Goal: Task Accomplishment & Management: Use online tool/utility

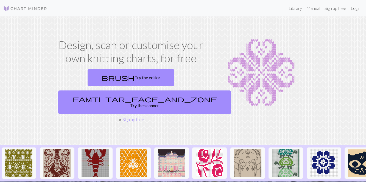
click at [354, 7] on link "Login" at bounding box center [356, 8] width 14 height 11
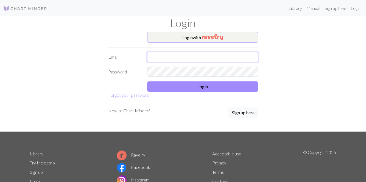
click at [200, 52] on input "text" at bounding box center [202, 57] width 111 height 10
type input "aroraa1210@gmail.com"
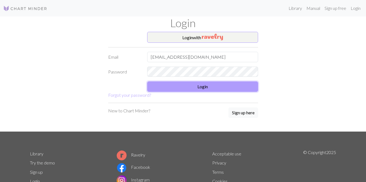
click at [196, 82] on button "Login" at bounding box center [202, 87] width 111 height 10
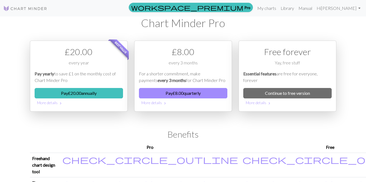
click at [7, 7] on img at bounding box center [25, 8] width 44 height 7
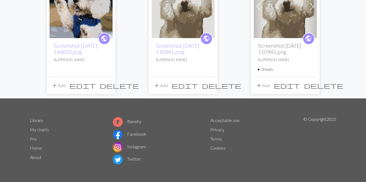
scroll to position [12, 0]
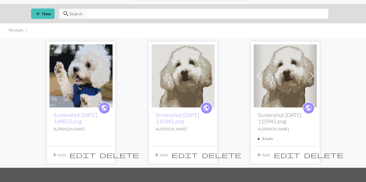
click at [110, 153] on span "delete" at bounding box center [120, 155] width 40 height 8
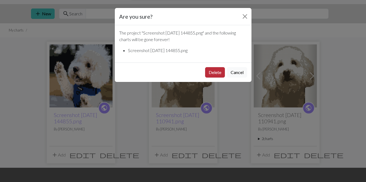
click at [211, 74] on button "Delete" at bounding box center [215, 72] width 20 height 10
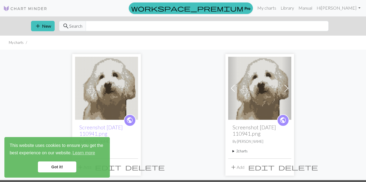
click at [60, 171] on link "Got it!" at bounding box center [57, 167] width 38 height 11
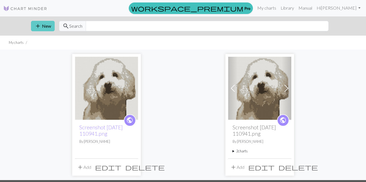
click at [43, 26] on button "add New" at bounding box center [43, 26] width 24 height 10
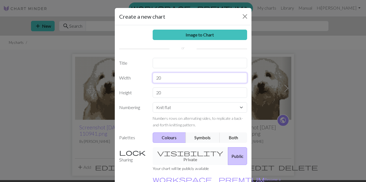
click at [167, 80] on input "20" at bounding box center [200, 78] width 95 height 10
click at [181, 155] on div "visibility Private Public" at bounding box center [200, 157] width 101 height 18
click at [182, 150] on div "visibility Private Public" at bounding box center [200, 157] width 101 height 18
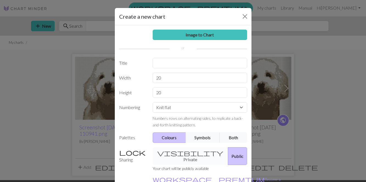
click at [178, 155] on div "visibility Private Public" at bounding box center [200, 157] width 101 height 18
click at [171, 151] on div "visibility Private Public" at bounding box center [200, 157] width 101 height 18
click at [120, 154] on label "Sharing" at bounding box center [133, 157] width 34 height 18
click at [173, 155] on div "visibility Private Public" at bounding box center [200, 157] width 101 height 18
click at [228, 155] on button "Public" at bounding box center [237, 157] width 19 height 18
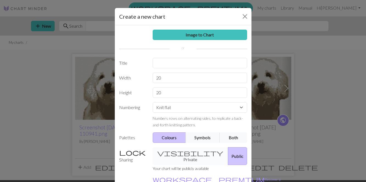
click at [193, 151] on div "visibility Private Public" at bounding box center [200, 157] width 101 height 18
click at [187, 153] on div "visibility Private Public" at bounding box center [200, 157] width 101 height 18
click at [175, 108] on select "Knit flat Knit in the round Lace knitting Cross stitch" at bounding box center [200, 108] width 95 height 10
click at [153, 103] on select "Knit flat Knit in the round Lace knitting Cross stitch" at bounding box center [200, 108] width 95 height 10
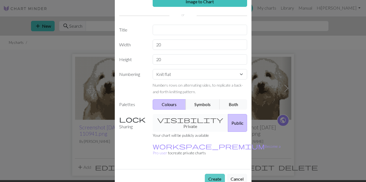
click at [212, 174] on button "Create" at bounding box center [215, 179] width 20 height 10
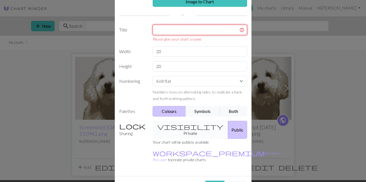
click at [183, 27] on input "text" at bounding box center [200, 30] width 95 height 10
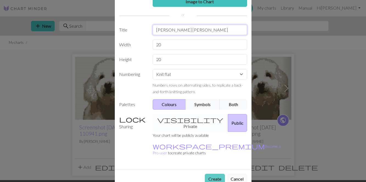
type input "Cho Cho"
click at [215, 174] on button "Create" at bounding box center [215, 179] width 20 height 10
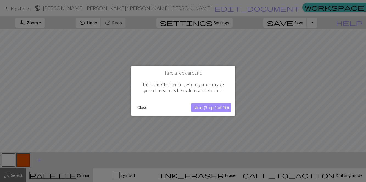
drag, startPoint x: 208, startPoint y: 109, endPoint x: 288, endPoint y: 105, distance: 80.4
click at [288, 105] on body "This website uses cookies to ensure you get the best experience on our website.…" at bounding box center [183, 91] width 366 height 182
click at [135, 110] on button "Close" at bounding box center [142, 108] width 14 height 8
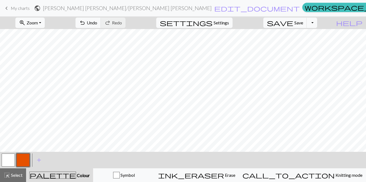
click at [25, 159] on button "button" at bounding box center [22, 160] width 13 height 13
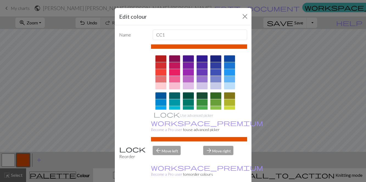
click at [201, 78] on div at bounding box center [202, 79] width 11 height 7
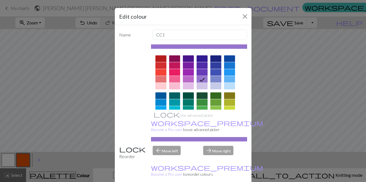
click at [207, 107] on div at bounding box center [202, 109] width 11 height 7
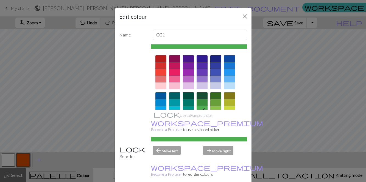
click at [214, 104] on div at bounding box center [216, 102] width 11 height 7
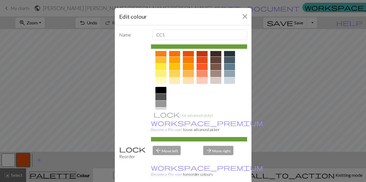
scroll to position [78, 0]
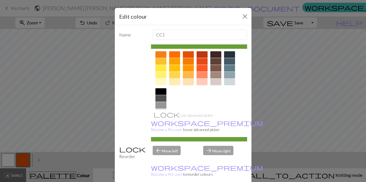
click at [63, 114] on div "Edit colour Name CC1 Use advanced picker workspace_premium Become a Pro user to…" at bounding box center [183, 91] width 366 height 182
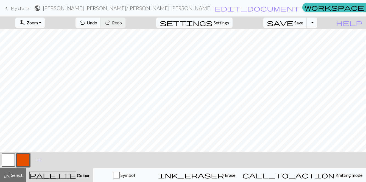
click at [38, 160] on span "add" at bounding box center [39, 161] width 7 height 8
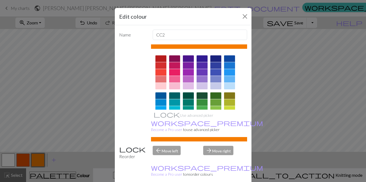
click at [204, 108] on div at bounding box center [202, 109] width 11 height 7
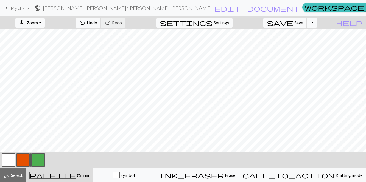
click at [24, 157] on button "button" at bounding box center [22, 160] width 13 height 13
click at [19, 164] on button "button" at bounding box center [22, 160] width 13 height 13
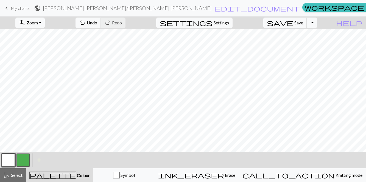
click at [27, 155] on button "button" at bounding box center [22, 160] width 13 height 13
click at [7, 165] on button "button" at bounding box center [8, 160] width 13 height 13
click at [19, 163] on div "zoom_in Zoom Zoom Fit all Fit width Fit height 50% 100% 150% 200% undo Undo Und…" at bounding box center [183, 99] width 366 height 166
click at [26, 163] on button "button" at bounding box center [22, 160] width 13 height 13
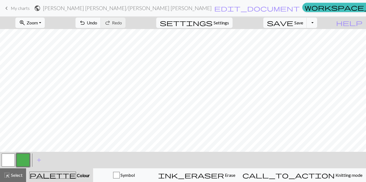
click at [3, 160] on button "button" at bounding box center [8, 160] width 13 height 13
click at [6, 161] on button "button" at bounding box center [8, 160] width 13 height 13
click at [23, 161] on button "button" at bounding box center [22, 160] width 13 height 13
click at [9, 157] on button "button" at bounding box center [8, 160] width 13 height 13
click at [303, 24] on span "Save" at bounding box center [299, 22] width 9 height 5
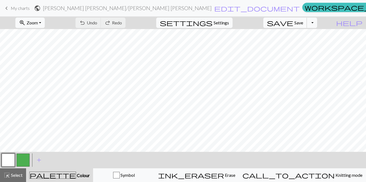
click at [303, 23] on span "Save" at bounding box center [299, 22] width 9 height 5
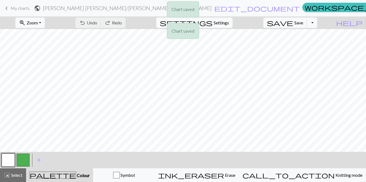
click at [14, 7] on div "Chart saved Chart saved" at bounding box center [183, 21] width 366 height 43
click at [7, 12] on div "Chart saved" at bounding box center [183, 11] width 366 height 22
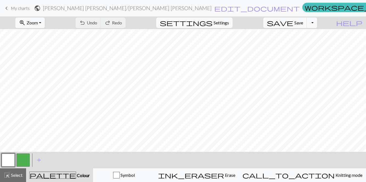
click at [8, 8] on span "keyboard_arrow_left" at bounding box center [6, 8] width 7 height 8
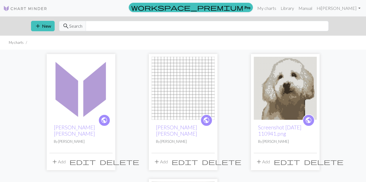
click at [46, 32] on div "add New search Search" at bounding box center [183, 25] width 313 height 19
click at [39, 25] on span "add" at bounding box center [38, 26] width 7 height 8
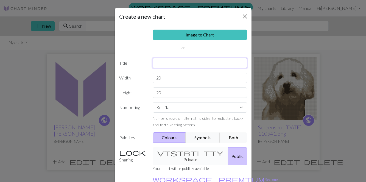
click at [201, 60] on input "text" at bounding box center [200, 63] width 95 height 10
type input "ChoCho"
click at [203, 78] on input "20" at bounding box center [200, 78] width 95 height 10
click at [206, 95] on input "20" at bounding box center [200, 93] width 95 height 10
type input "2"
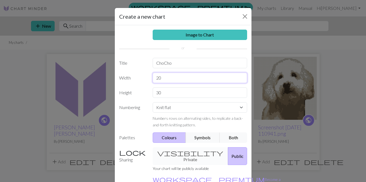
click at [192, 79] on input "20" at bounding box center [200, 78] width 95 height 10
click at [187, 95] on input "30" at bounding box center [200, 93] width 95 height 10
type input "3"
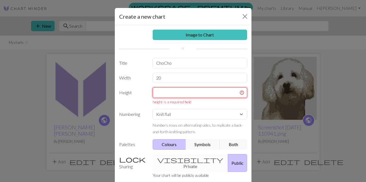
type input "2"
type input "30"
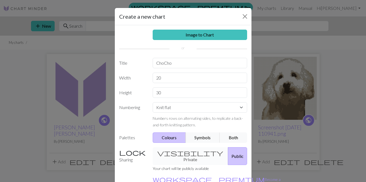
click at [136, 86] on div "Image to Chart Title ChoCho Width 20 Height 30 Numbering Knit flat Knit in the …" at bounding box center [183, 114] width 137 height 178
click at [176, 76] on input "20" at bounding box center [200, 78] width 95 height 10
type input "2"
type input "40"
click at [140, 81] on label "Width" at bounding box center [133, 78] width 34 height 10
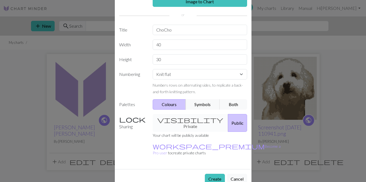
scroll to position [31, 0]
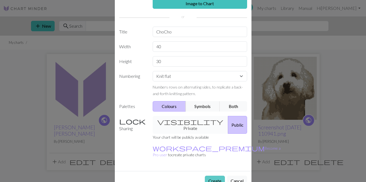
click at [211, 176] on button "Create" at bounding box center [215, 181] width 20 height 10
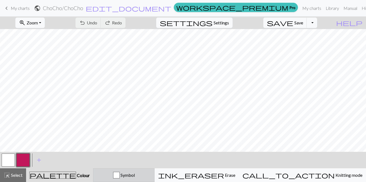
click at [120, 178] on div "button" at bounding box center [116, 175] width 7 height 7
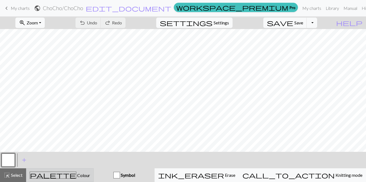
click at [64, 175] on span "palette" at bounding box center [53, 176] width 46 height 8
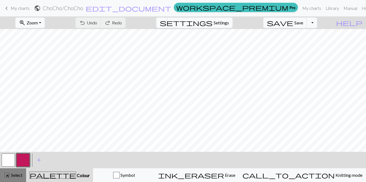
click at [6, 176] on span "highlight_alt" at bounding box center [7, 176] width 7 height 8
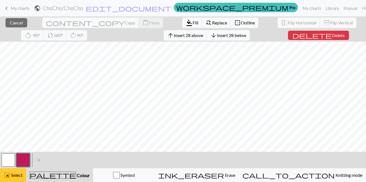
click at [8, 179] on span "highlight_alt" at bounding box center [7, 176] width 7 height 8
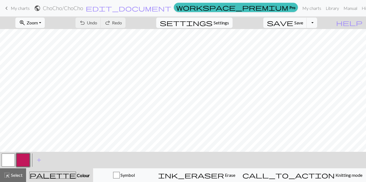
click at [225, 23] on span "Settings" at bounding box center [221, 23] width 15 height 7
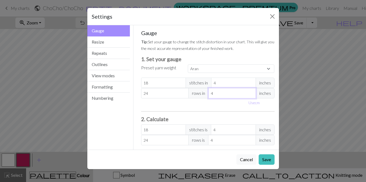
select select "custom"
type input "5"
type input "19.2"
click at [252, 91] on input "5" at bounding box center [233, 93] width 48 height 10
type input "4"
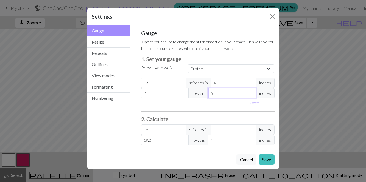
type input "24"
click at [253, 95] on input "4" at bounding box center [233, 93] width 48 height 10
type input "3"
type input "32"
type input "3"
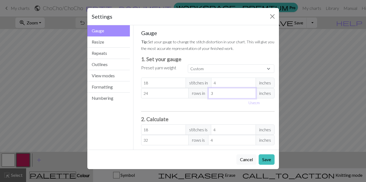
click at [253, 95] on input "3" at bounding box center [233, 93] width 48 height 10
click at [266, 156] on button "Save" at bounding box center [267, 160] width 16 height 10
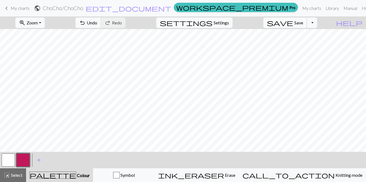
click at [294, 23] on span "save" at bounding box center [280, 23] width 26 height 8
click at [213, 23] on span "settings" at bounding box center [186, 23] width 53 height 8
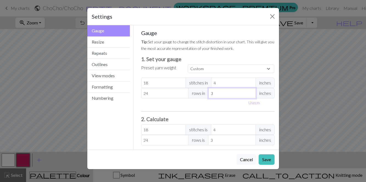
type input "4"
type input "18"
click at [252, 91] on input "4" at bounding box center [233, 93] width 48 height 10
type input "5"
type input "14.4"
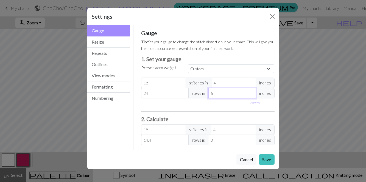
click at [252, 91] on input "5" at bounding box center [233, 93] width 48 height 10
type input "6"
click at [252, 91] on input "6" at bounding box center [233, 93] width 48 height 10
type input "12"
click at [268, 162] on button "Save" at bounding box center [267, 160] width 16 height 10
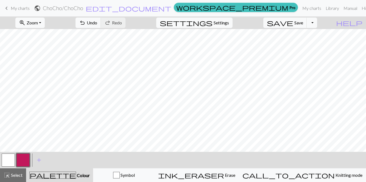
click at [26, 157] on button "button" at bounding box center [22, 160] width 13 height 13
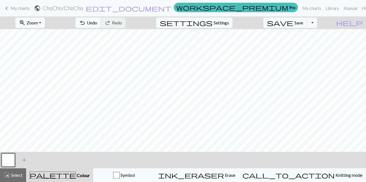
click at [24, 157] on span "add" at bounding box center [24, 161] width 7 height 8
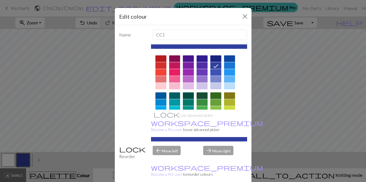
click at [212, 108] on div at bounding box center [216, 109] width 11 height 7
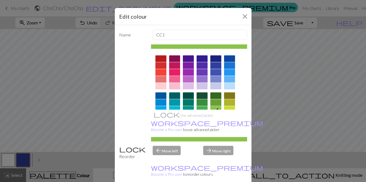
click at [206, 108] on div at bounding box center [202, 109] width 11 height 7
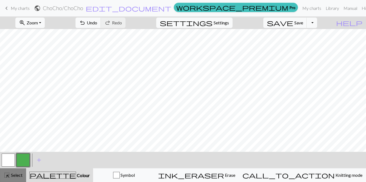
click at [11, 176] on span "Select" at bounding box center [16, 175] width 12 height 5
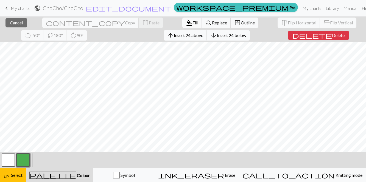
click at [25, 159] on button "button" at bounding box center [22, 160] width 13 height 13
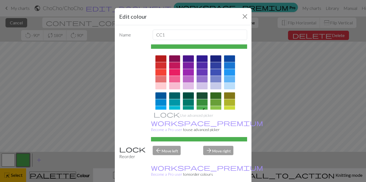
click at [106, 132] on div "Edit colour Name CC1 Use advanced picker workspace_premium Become a Pro user to…" at bounding box center [183, 91] width 366 height 182
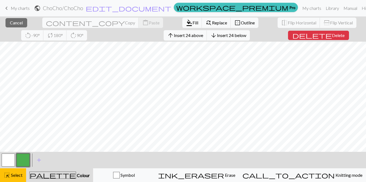
click at [22, 165] on button "button" at bounding box center [22, 160] width 13 height 13
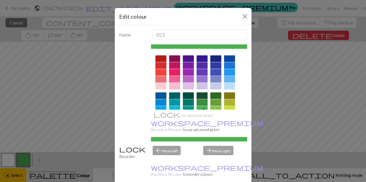
click at [102, 72] on div "Edit colour Name CC1 Use advanced picker workspace_premium Become a Pro user to…" at bounding box center [183, 91] width 366 height 182
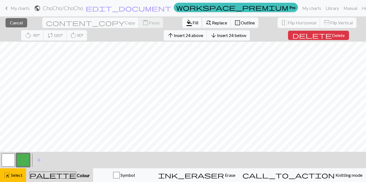
click at [186, 23] on span "format_color_fill" at bounding box center [189, 23] width 7 height 8
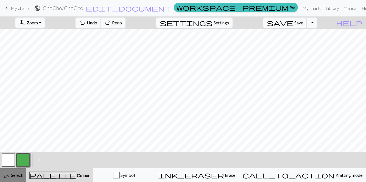
click at [13, 179] on div "highlight_alt Select Select" at bounding box center [13, 175] width 19 height 7
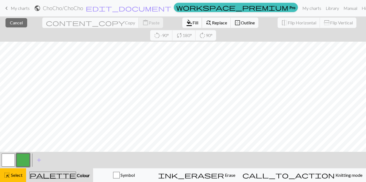
click at [186, 24] on span "format_color_fill" at bounding box center [189, 23] width 7 height 8
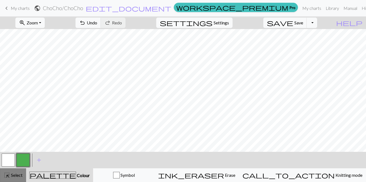
click at [15, 176] on span "Select" at bounding box center [16, 175] width 12 height 5
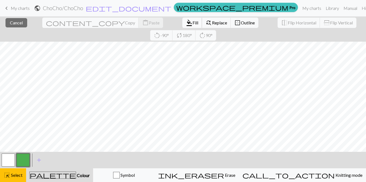
click at [186, 23] on span "format_color_fill" at bounding box center [189, 23] width 7 height 8
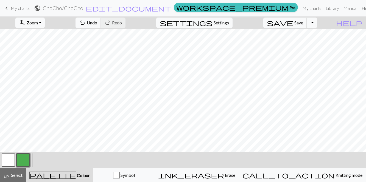
click at [8, 157] on button "button" at bounding box center [8, 160] width 13 height 13
click at [229, 23] on span "Settings" at bounding box center [221, 23] width 15 height 7
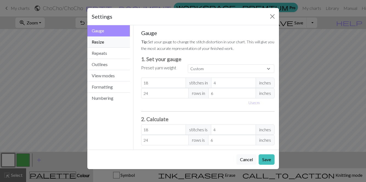
click at [109, 42] on button "Resize" at bounding box center [108, 42] width 43 height 11
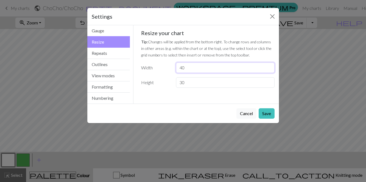
click at [200, 69] on input "40" at bounding box center [225, 68] width 98 height 10
type input "4"
type input "20"
click at [211, 83] on input "30" at bounding box center [225, 83] width 98 height 10
type input "3"
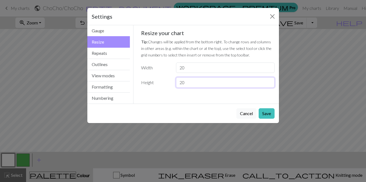
type input "2"
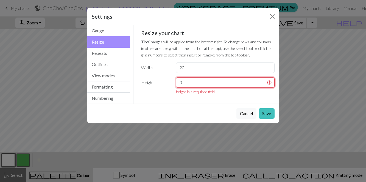
type input "30"
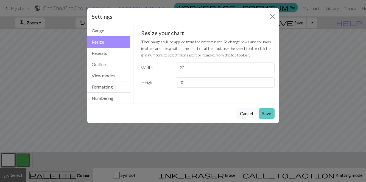
click at [265, 114] on button "Save" at bounding box center [267, 114] width 16 height 10
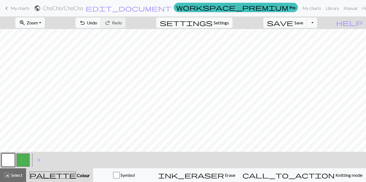
click at [26, 156] on button "button" at bounding box center [22, 160] width 13 height 13
click at [18, 178] on span "Select" at bounding box center [16, 175] width 12 height 5
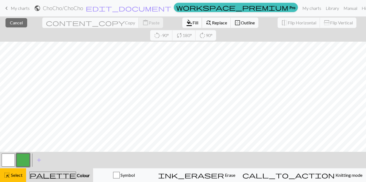
click at [182, 22] on button "format_color_fill Fill" at bounding box center [192, 23] width 20 height 10
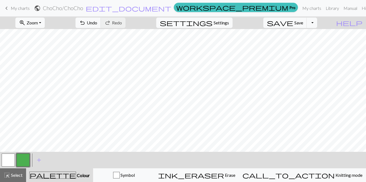
click at [5, 167] on button "button" at bounding box center [8, 160] width 13 height 13
click at [294, 23] on span "save" at bounding box center [280, 23] width 26 height 8
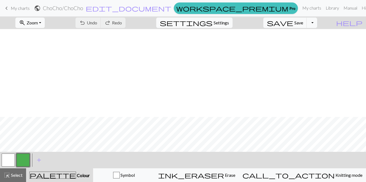
scroll to position [88, 0]
click at [303, 24] on span "Save" at bounding box center [299, 22] width 9 height 5
